Goal: Information Seeking & Learning: Learn about a topic

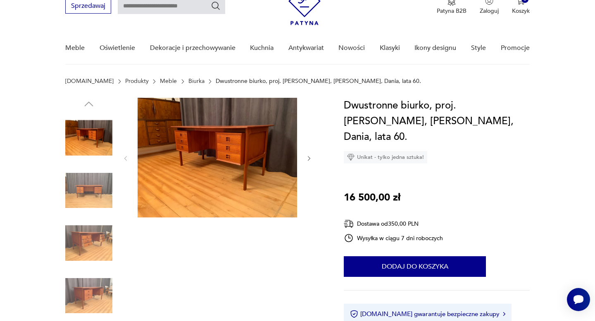
scroll to position [38, 0]
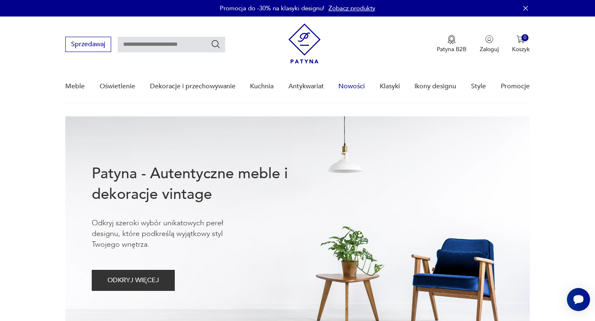
click at [355, 87] on link "Nowości" at bounding box center [351, 87] width 26 height 32
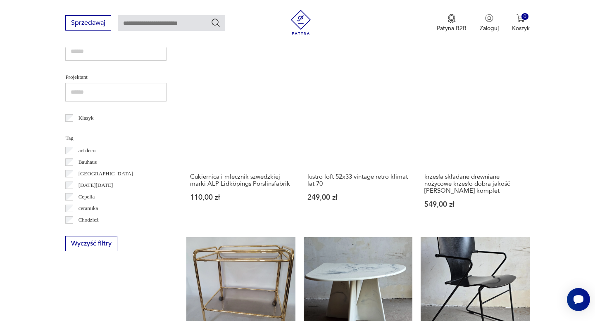
scroll to position [381, 0]
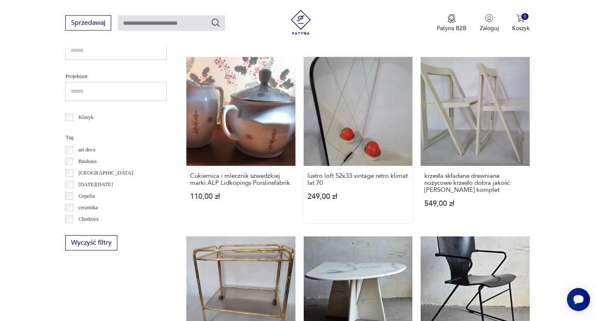
click at [366, 118] on link "lustro loft 52x33 vintage retro klimat lat 70 249,00 zł" at bounding box center [357, 140] width 109 height 166
